Goal: Transaction & Acquisition: Purchase product/service

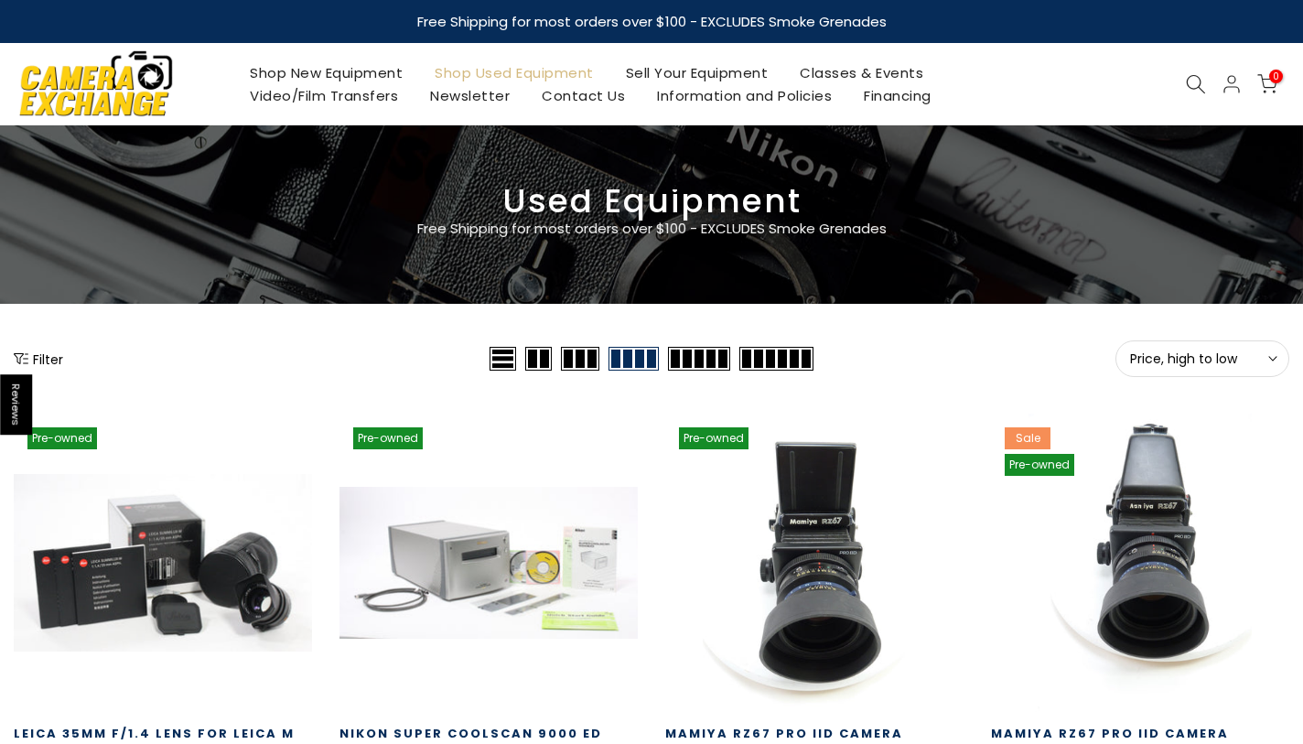
type input "**********"
click at [1239, 349] on button "Price, high to low Sort" at bounding box center [1202, 358] width 174 height 37
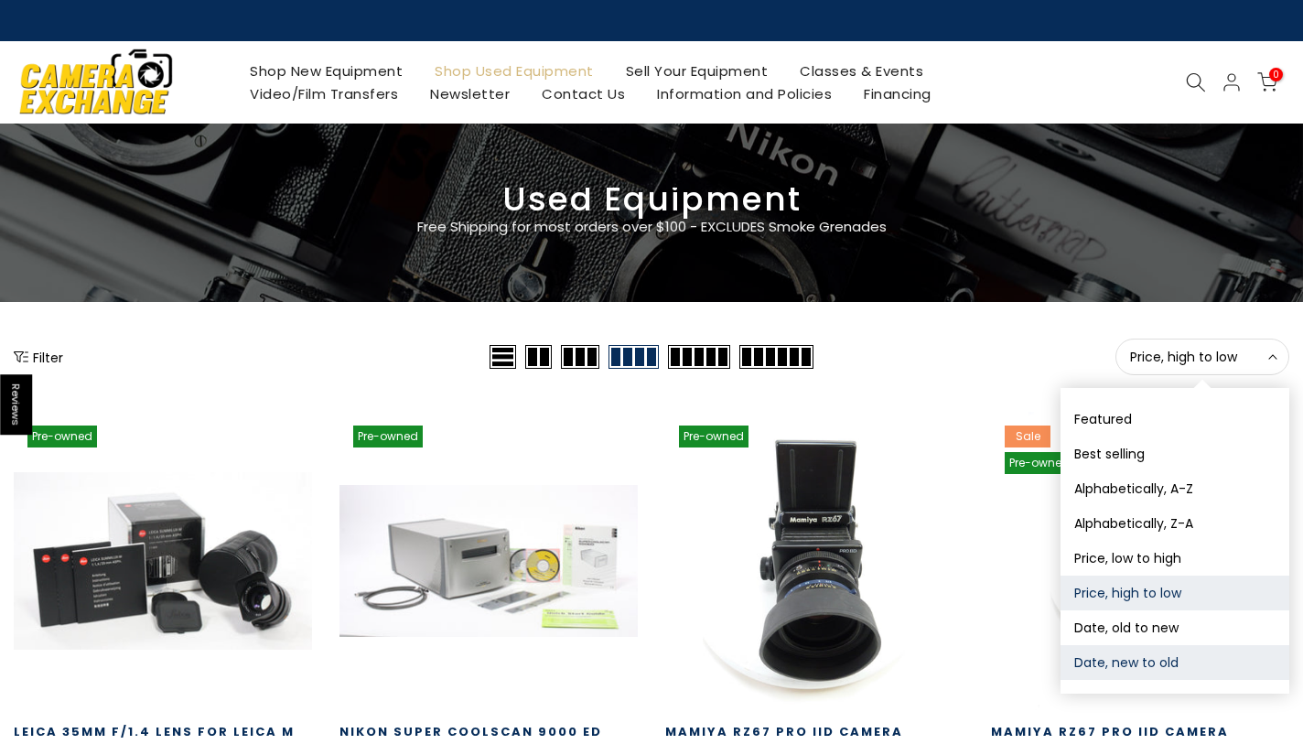
click at [1112, 661] on button "Date, new to old" at bounding box center [1174, 662] width 229 height 35
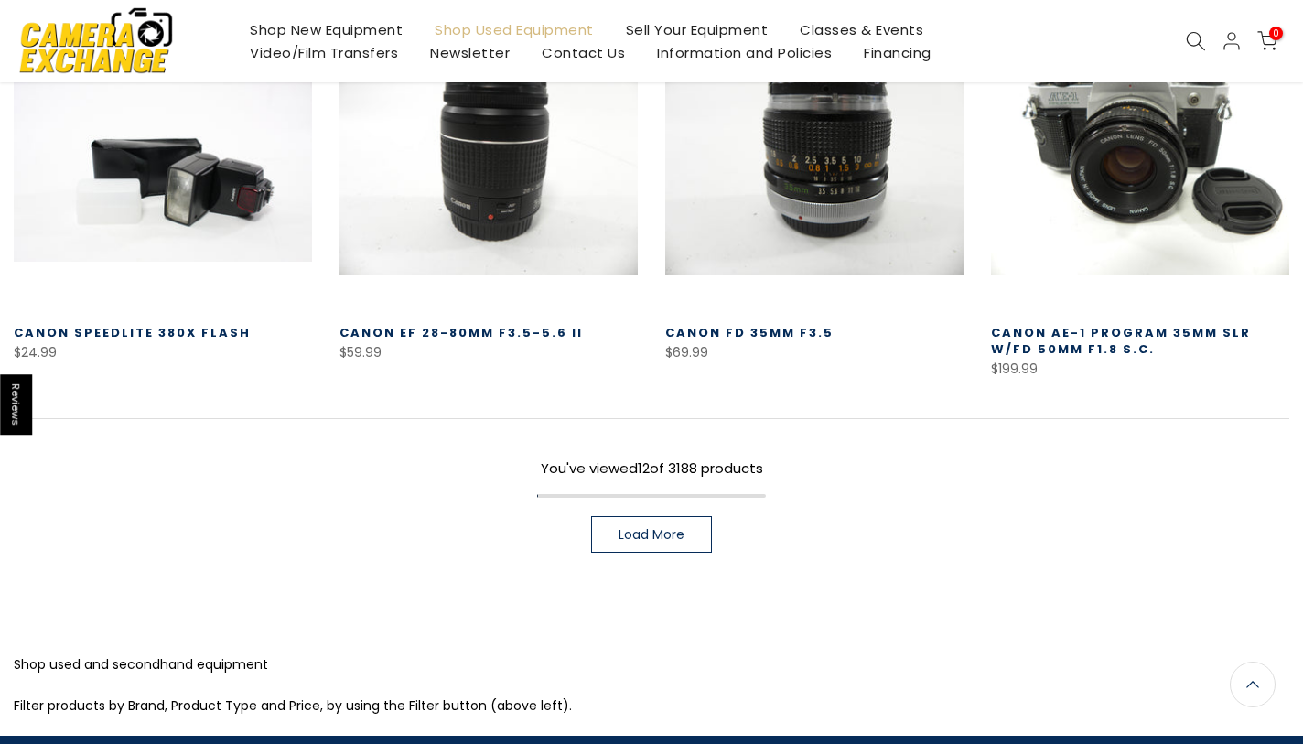
scroll to position [1206, 0]
click at [641, 539] on span "Load More" at bounding box center [651, 534] width 66 height 13
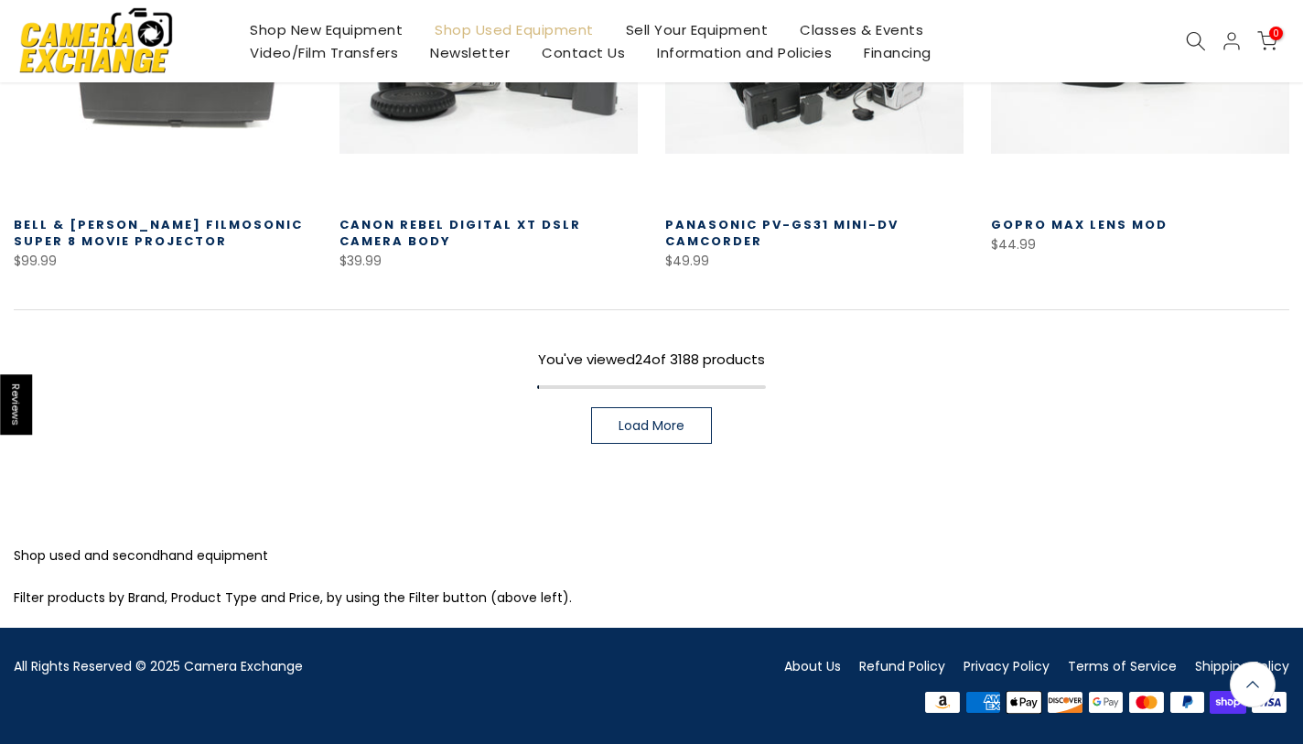
scroll to position [2533, 0]
click at [649, 427] on span "Load More" at bounding box center [651, 425] width 66 height 13
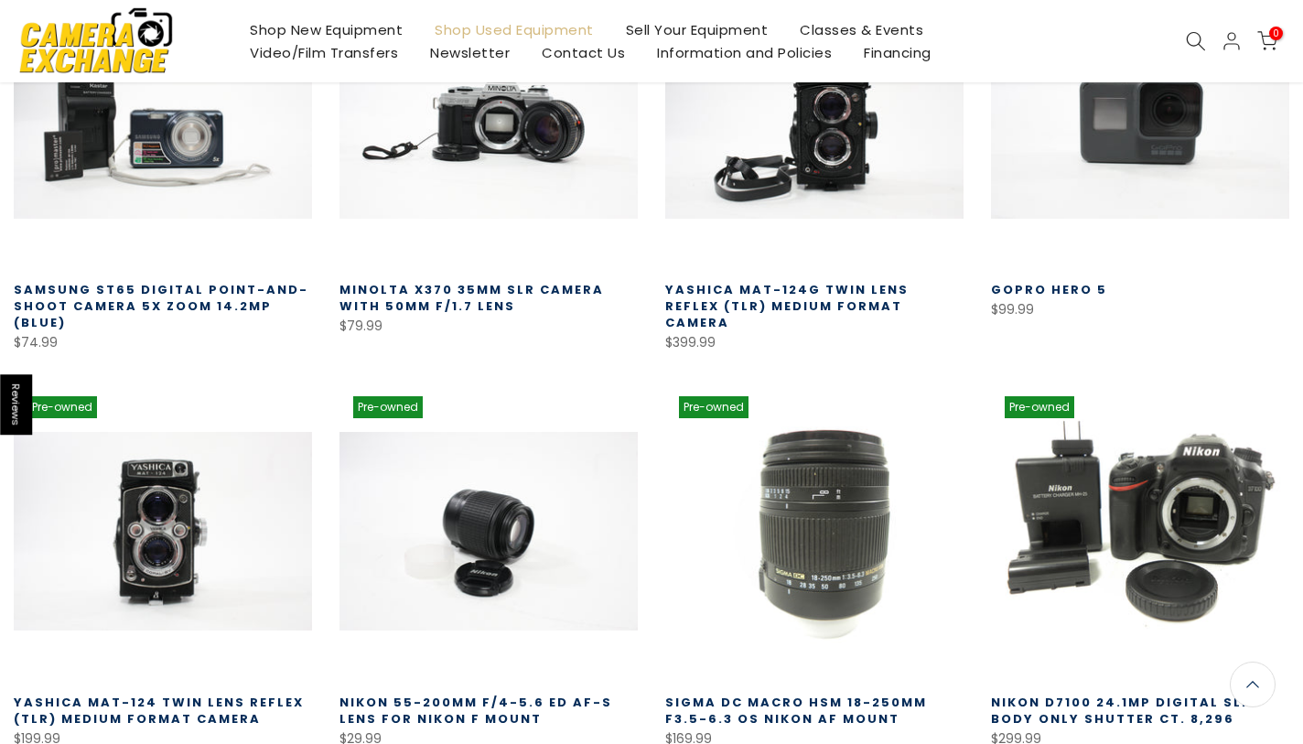
scroll to position [3258, 0]
